Goal: Task Accomplishment & Management: Manage account settings

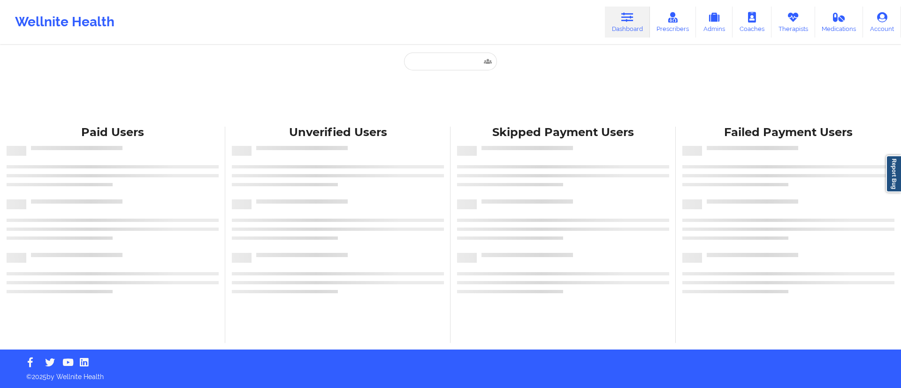
click at [478, 55] on input "text" at bounding box center [450, 62] width 93 height 18
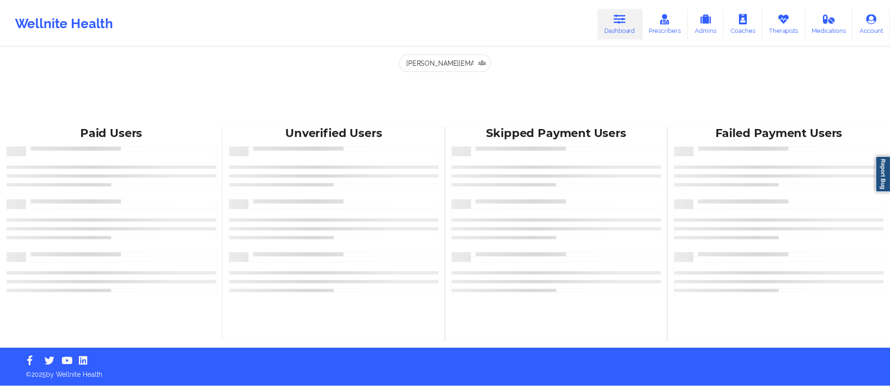
scroll to position [0, 14]
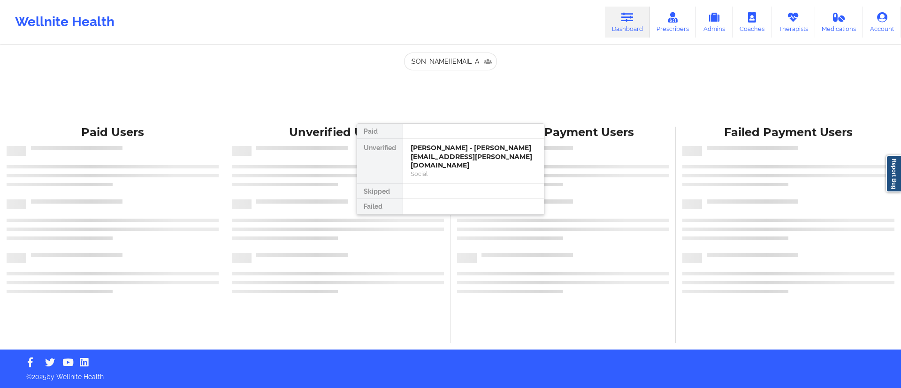
click at [443, 156] on div "Paid Unverified MICHAEL DESARNO - michael.desarno@gmail.com Social Skipped Fail…" at bounding box center [451, 169] width 188 height 92
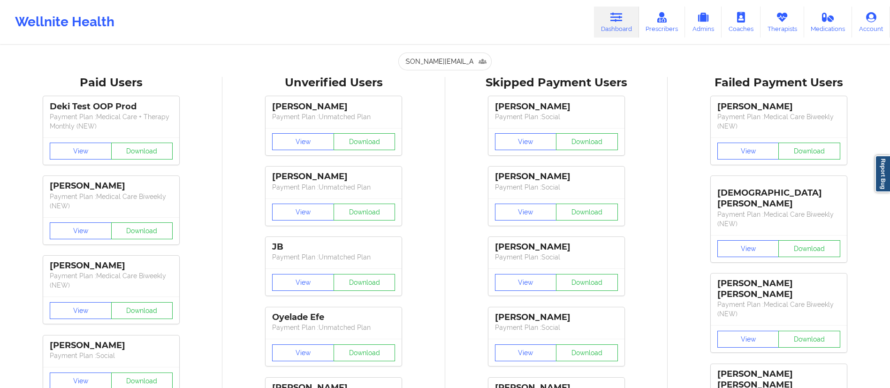
type input "michael.desarno@gmail.com"
click at [593, 29] on div "Wellnite Health Dashboard Prescribers Admins Coaches Therapists Medications Acc…" at bounding box center [445, 22] width 890 height 38
click at [616, 20] on icon at bounding box center [617, 17] width 12 height 10
click at [432, 66] on input "michael.desarno@gmail.com" at bounding box center [444, 62] width 93 height 18
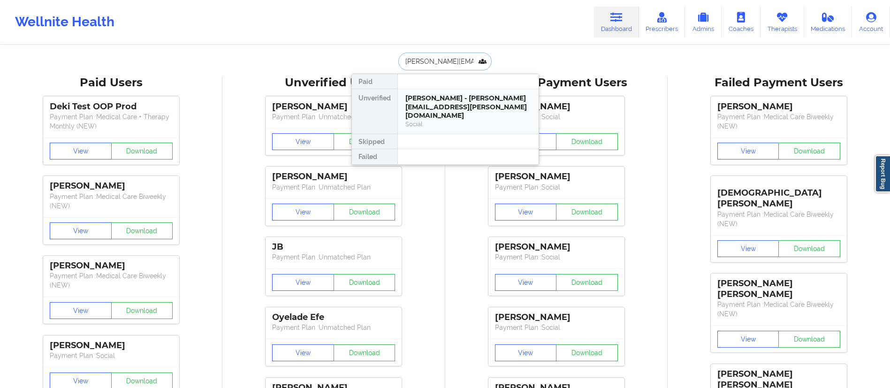
click at [447, 99] on div "MICHAEL DESARNO - michael.desarno@gmail.com" at bounding box center [468, 107] width 126 height 26
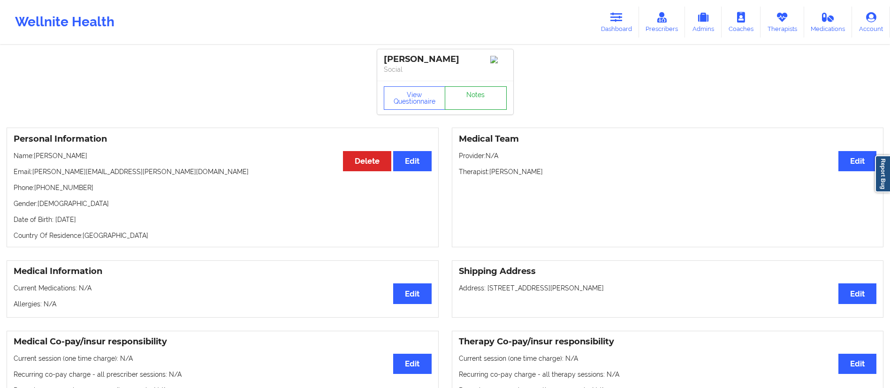
click at [461, 105] on link "Notes" at bounding box center [476, 97] width 62 height 23
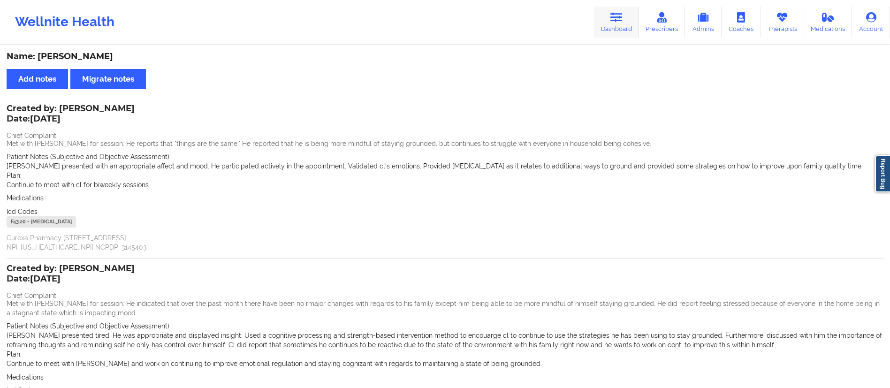
click at [605, 23] on link "Dashboard" at bounding box center [616, 22] width 45 height 31
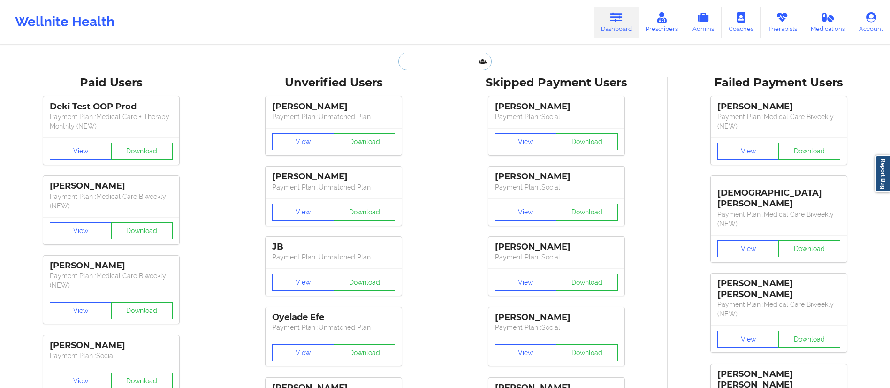
click at [424, 58] on input "text" at bounding box center [444, 62] width 93 height 18
paste input "Robert Fishman"
type input "Robert Fishman"
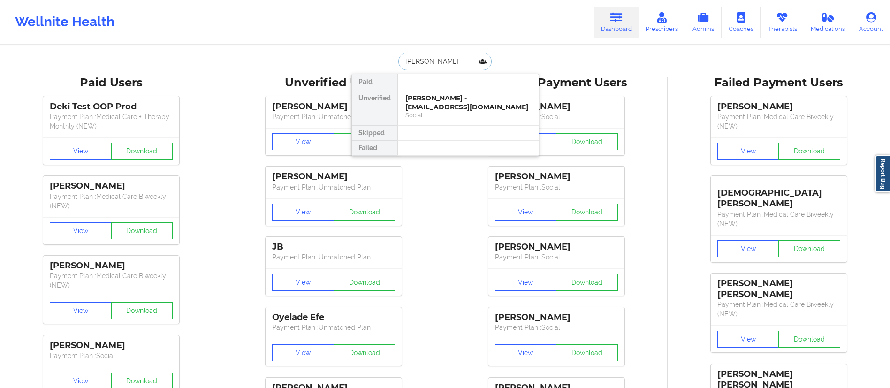
click at [455, 96] on div "Robert Fishman - rhf111375@aol.com" at bounding box center [468, 102] width 126 height 17
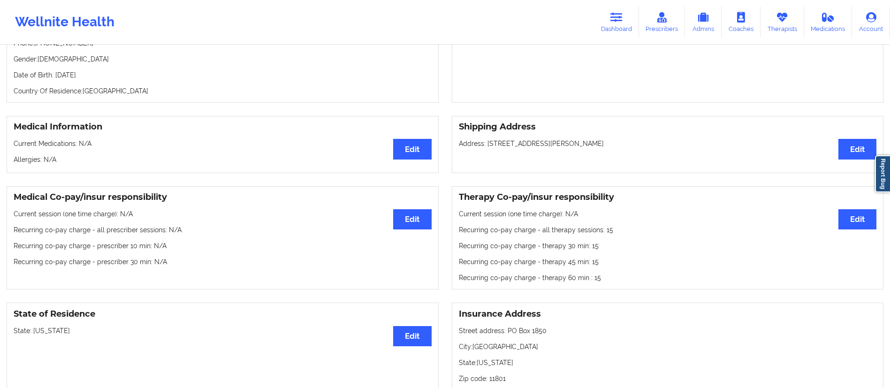
scroll to position [145, 0]
click at [872, 218] on button "Edit" at bounding box center [858, 219] width 38 height 20
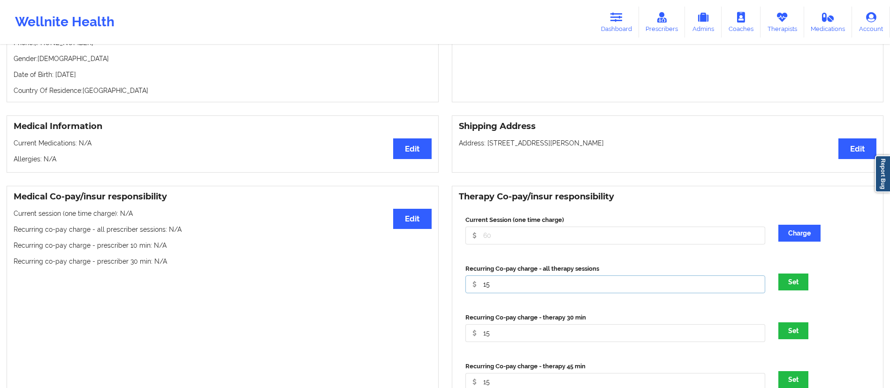
drag, startPoint x: 497, startPoint y: 283, endPoint x: 471, endPoint y: 284, distance: 25.8
click at [471, 245] on input "15" at bounding box center [616, 236] width 300 height 18
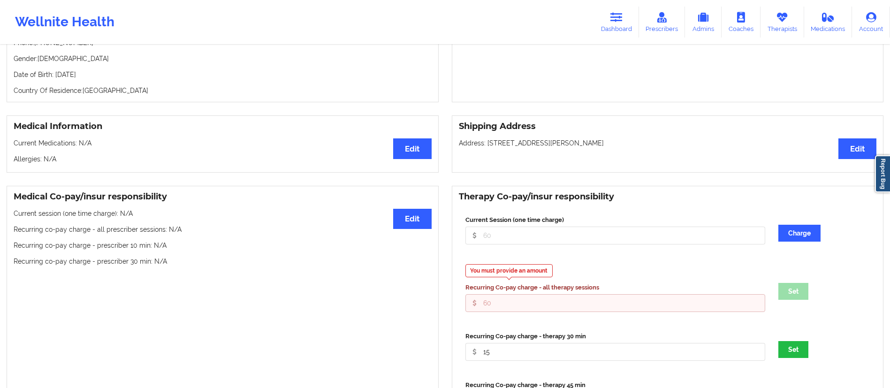
click at [501, 312] on input "Current Session (one time charge)" at bounding box center [616, 303] width 300 height 18
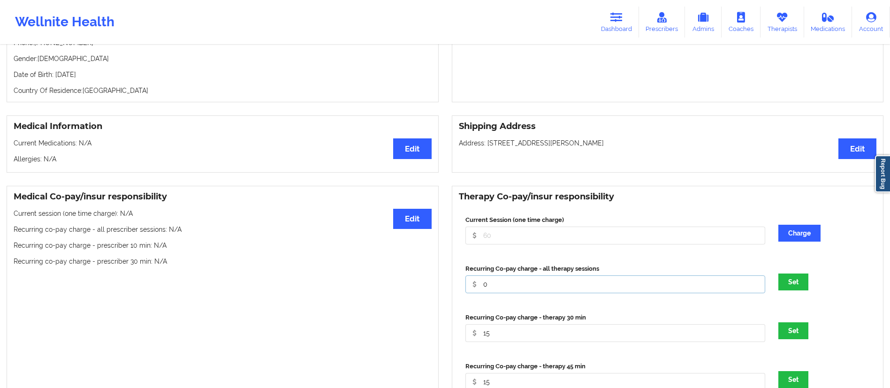
type input "0"
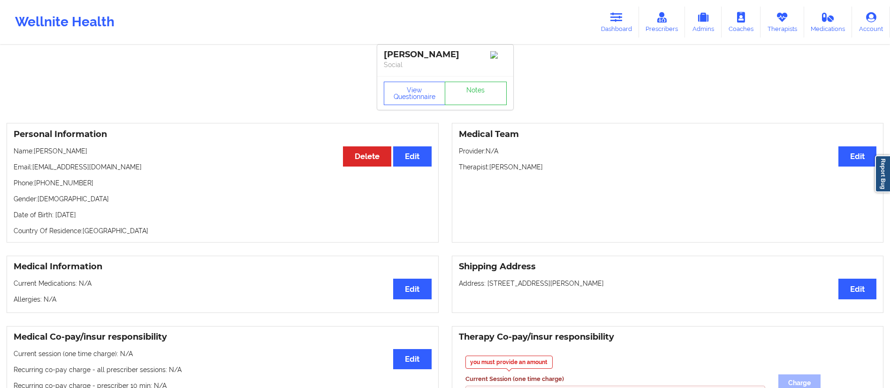
scroll to position [257, 0]
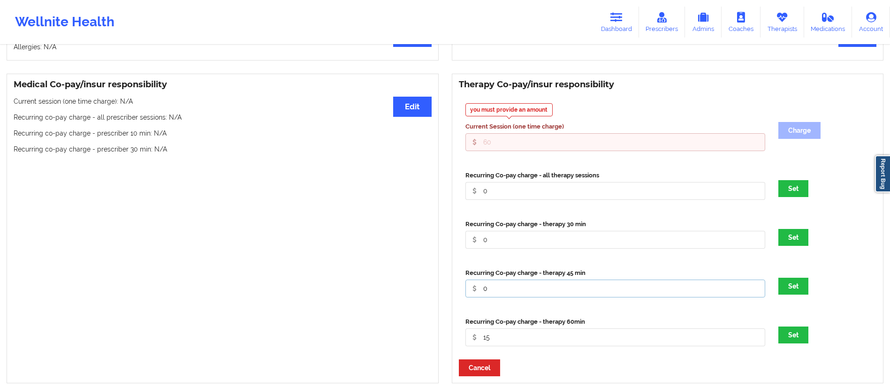
type input "0"
click at [792, 197] on button "Set" at bounding box center [794, 188] width 30 height 17
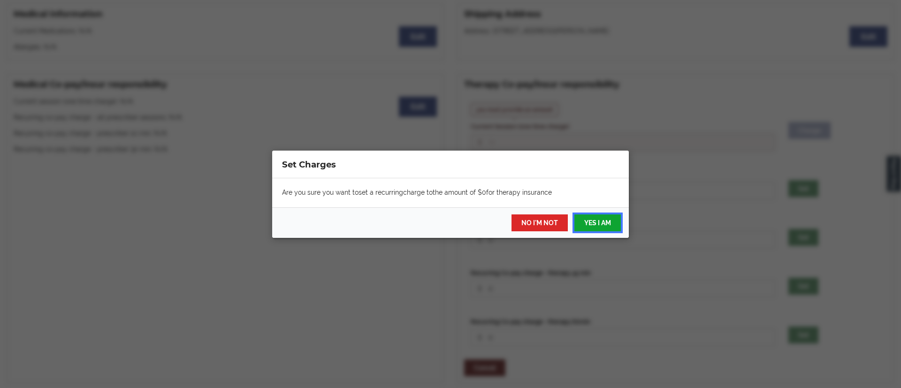
click at [599, 221] on button "YES I AM" at bounding box center [597, 222] width 46 height 17
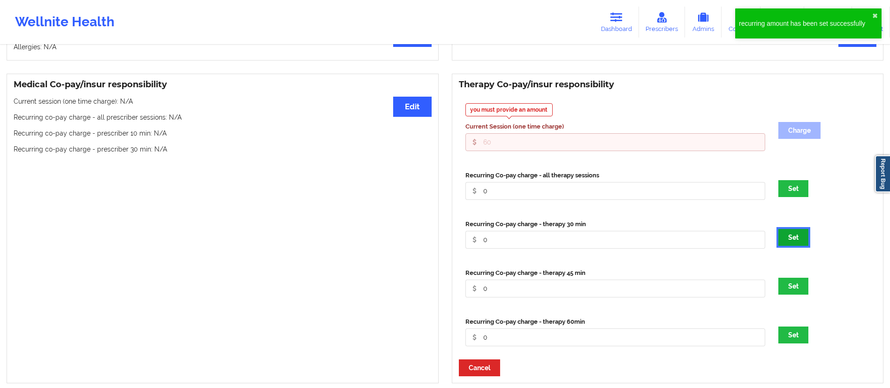
click at [799, 246] on button "Set" at bounding box center [794, 237] width 30 height 17
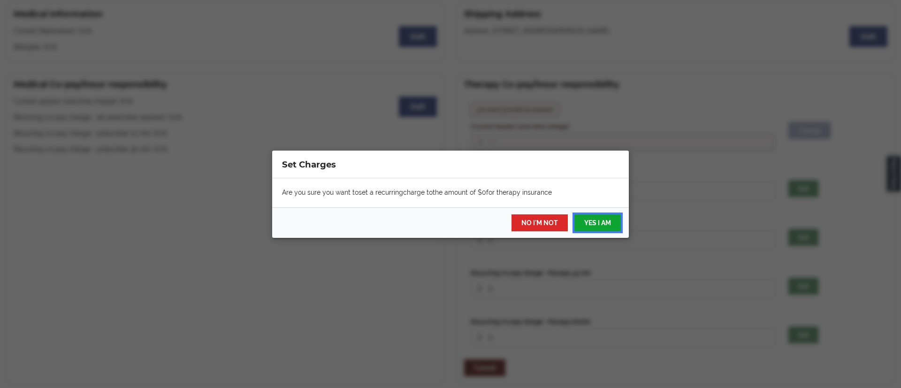
click at [588, 224] on button "YES I AM" at bounding box center [597, 222] width 46 height 17
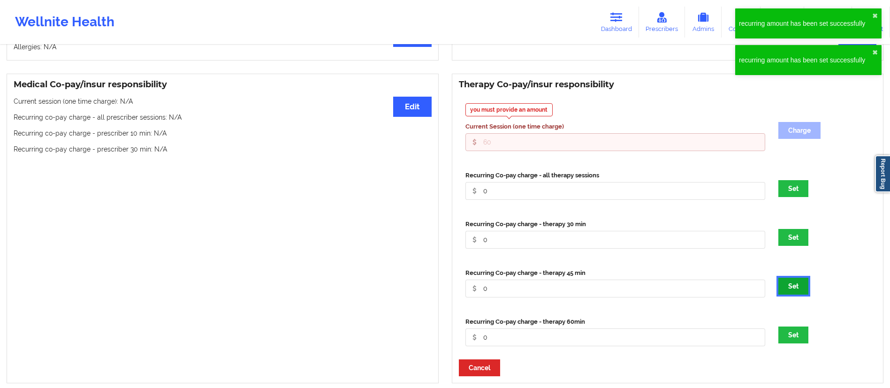
click at [795, 295] on button "Set" at bounding box center [794, 286] width 30 height 17
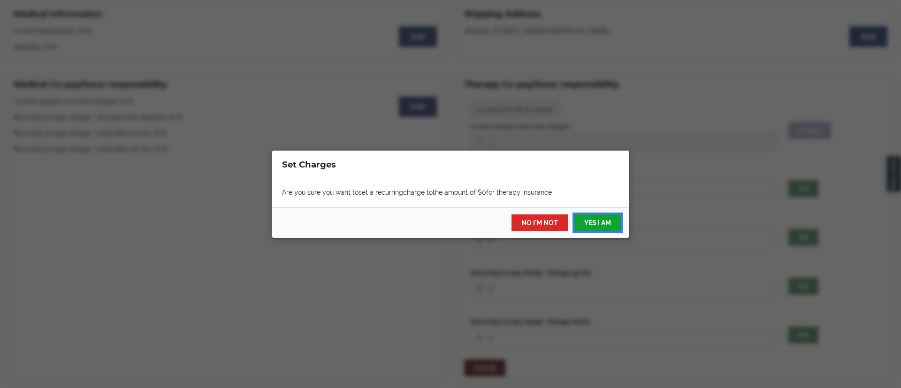
click at [602, 223] on button "YES I AM" at bounding box center [597, 222] width 46 height 17
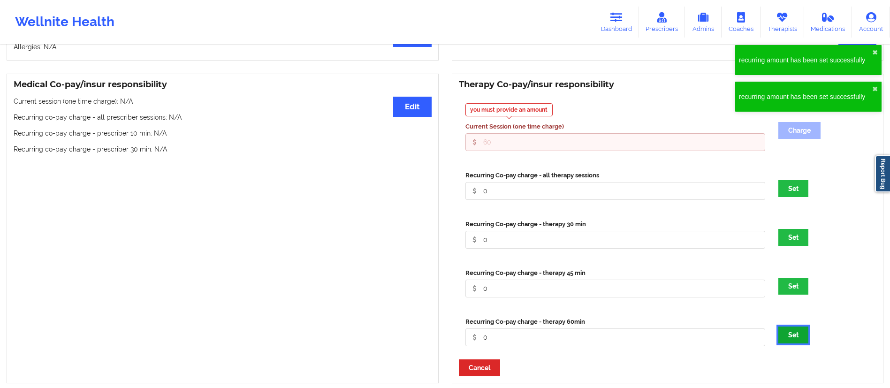
click at [791, 337] on button "Set" at bounding box center [794, 335] width 30 height 17
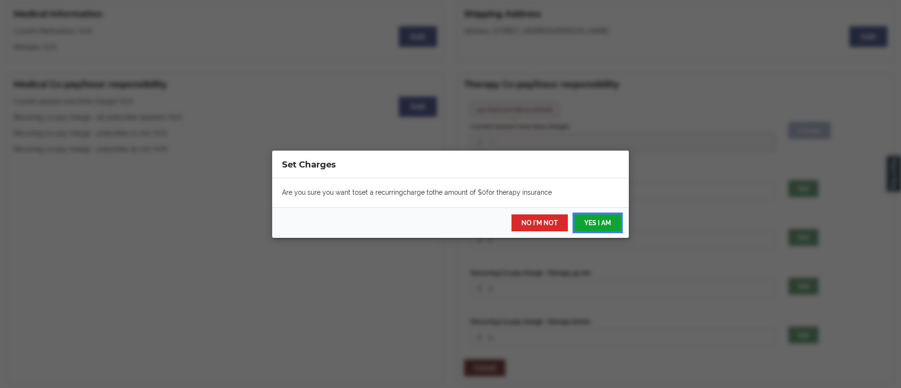
click at [597, 214] on button "YES I AM" at bounding box center [597, 222] width 46 height 17
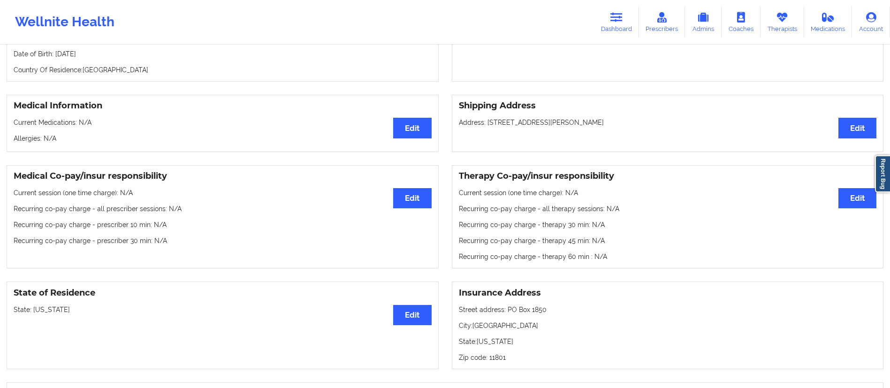
scroll to position [166, 0]
